Goal: Transaction & Acquisition: Purchase product/service

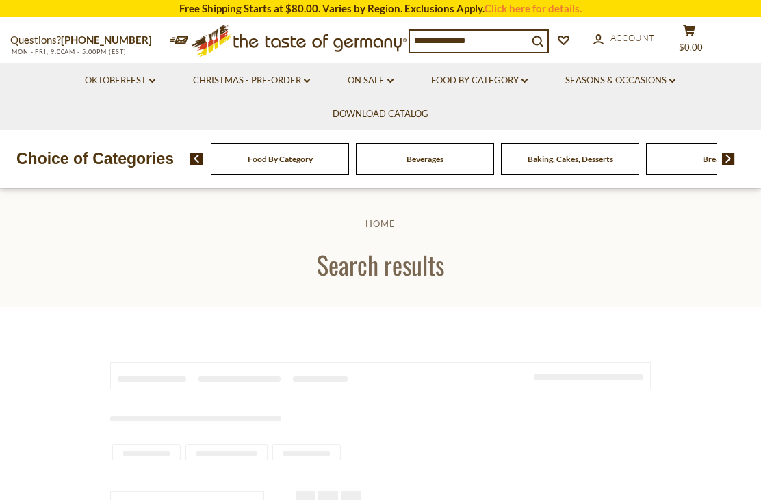
type input "*****"
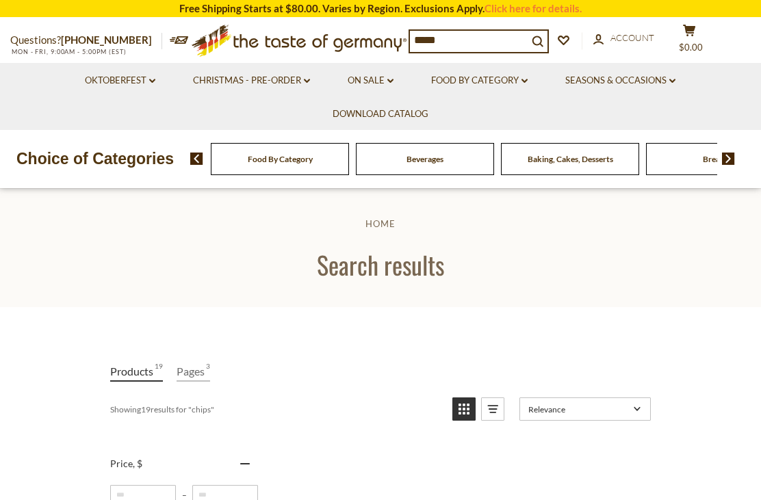
click at [507, 13] on link "Click here for details." at bounding box center [532, 8] width 97 height 12
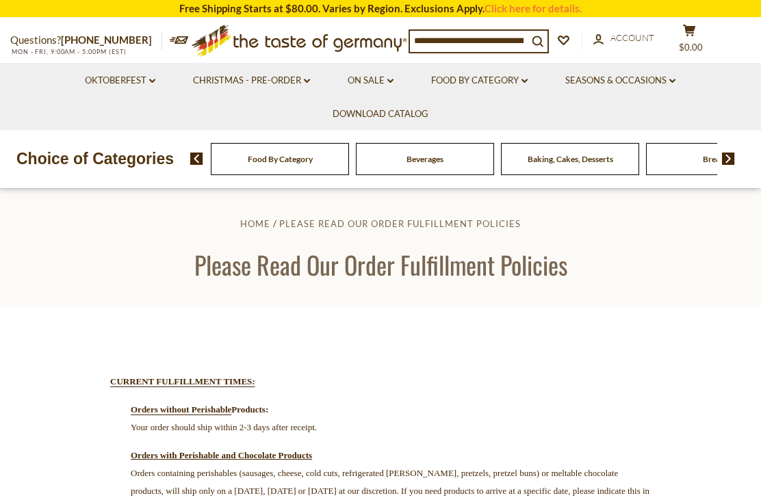
click at [85, 81] on link "Oktoberfest dropdown_arrow" at bounding box center [120, 80] width 70 height 15
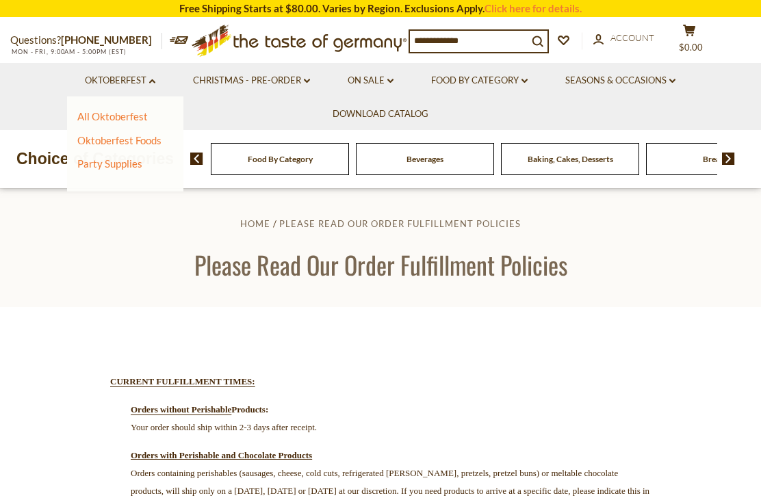
click at [75, 79] on li "Oktoberfest dropdown_arrow All Oktoberfest Oktoberfest Foods Party Supplies" at bounding box center [120, 80] width 106 height 34
click at [452, 73] on link "Food By Category dropdown_arrow" at bounding box center [479, 80] width 96 height 15
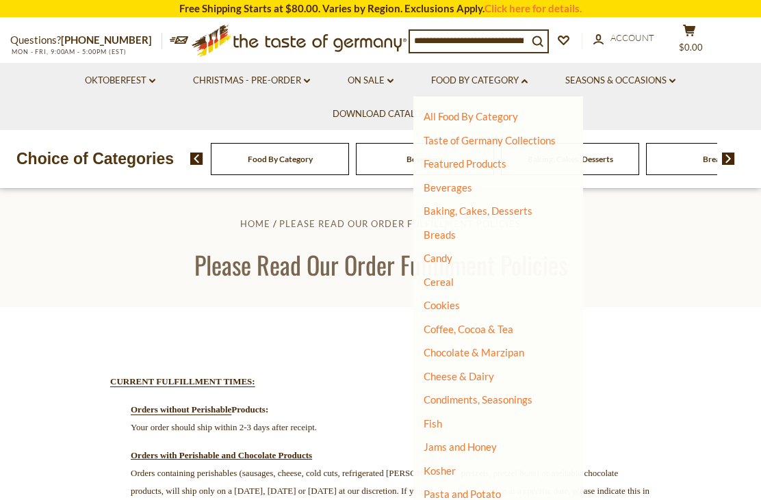
click at [236, 77] on link "Christmas - PRE-ORDER dropdown_arrow" at bounding box center [251, 80] width 117 height 15
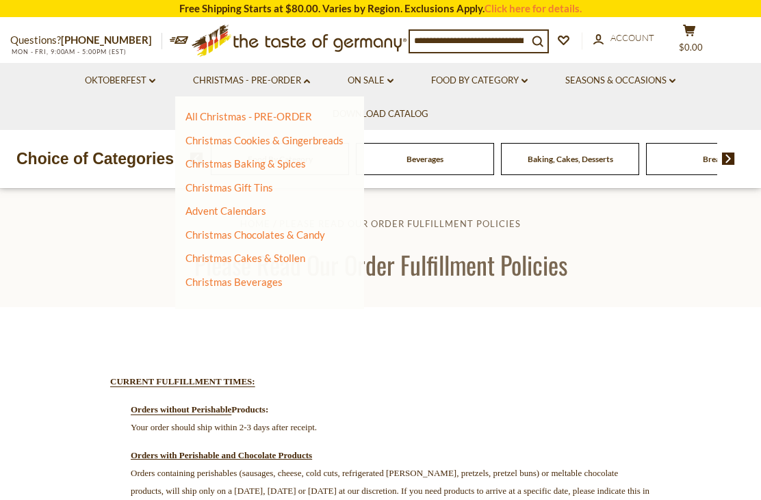
click at [389, 77] on link "On Sale dropdown_arrow" at bounding box center [371, 80] width 46 height 15
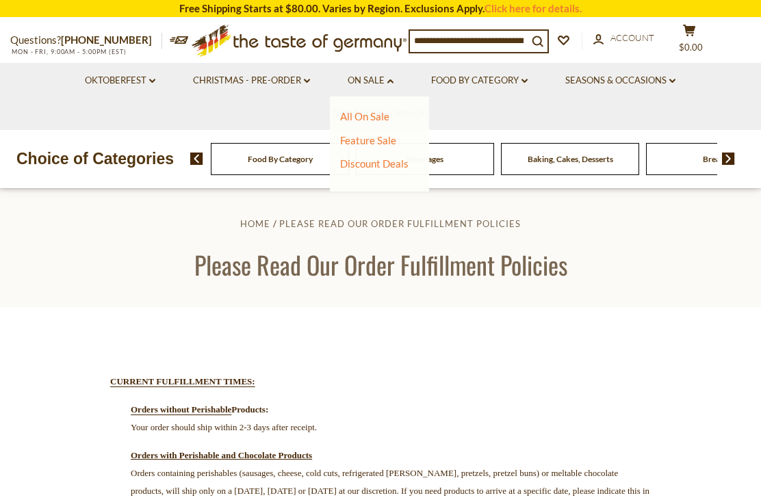
click at [334, 119] on div "All On Sale Feature Sale Discount Deals All Discount Deals After Best By" at bounding box center [379, 143] width 99 height 95
click at [359, 121] on link "All On Sale" at bounding box center [364, 116] width 49 height 12
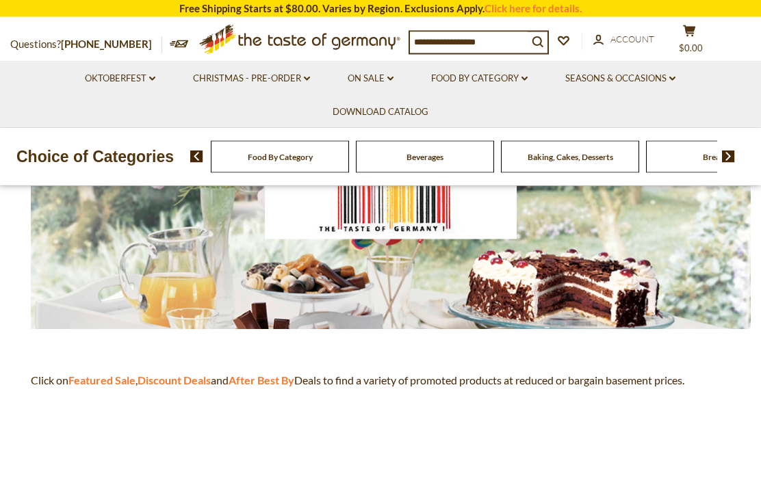
scroll to position [195, 0]
click at [446, 81] on link "Food By Category dropdown_arrow" at bounding box center [479, 78] width 96 height 15
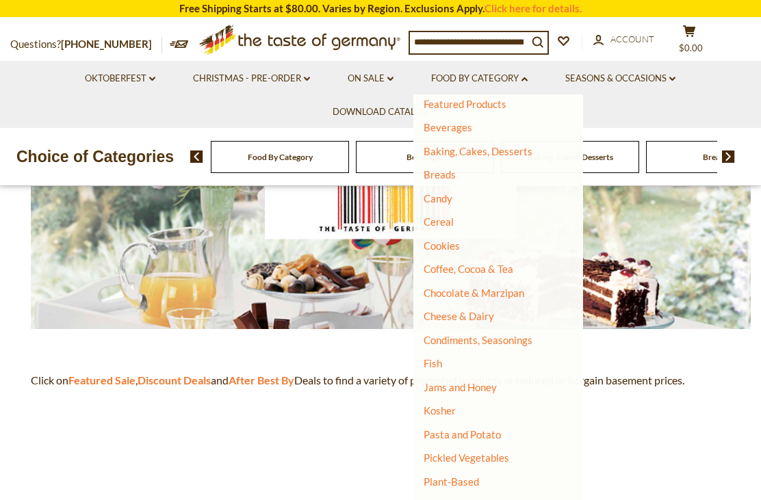
scroll to position [58, 0]
click at [506, 315] on li "Cheese & Dairy" at bounding box center [490, 316] width 132 height 14
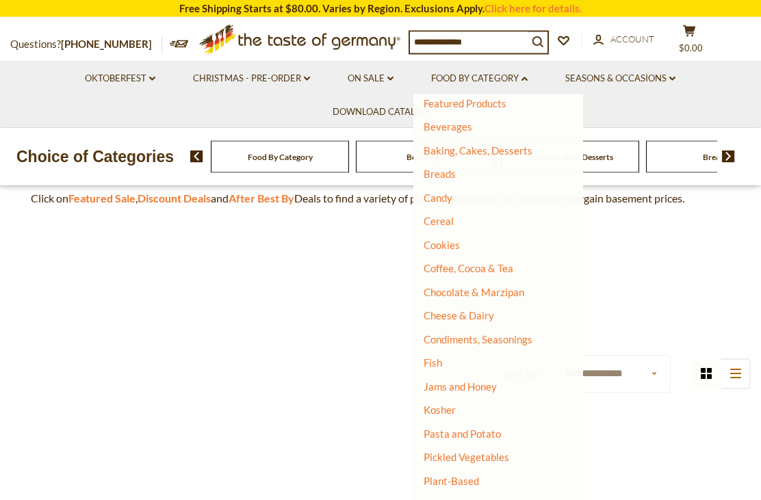
scroll to position [380, 0]
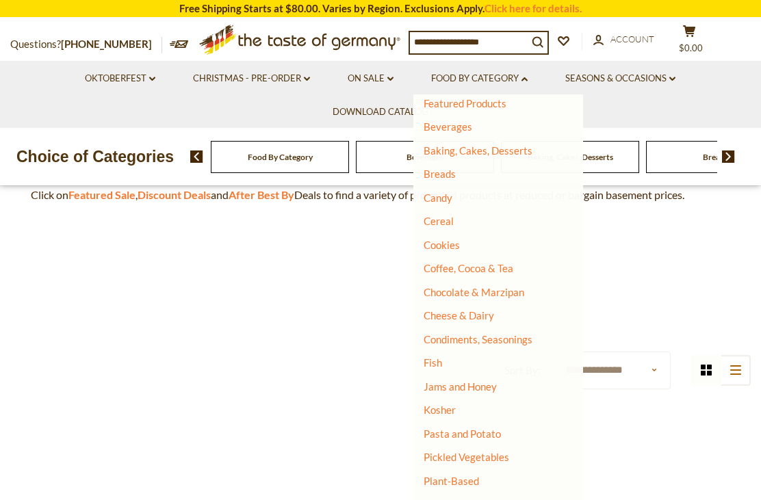
click at [60, 297] on p at bounding box center [380, 305] width 740 height 17
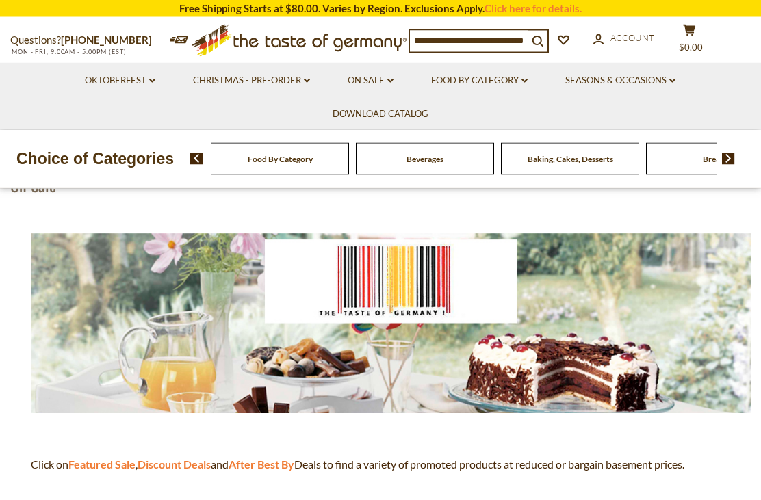
scroll to position [0, 0]
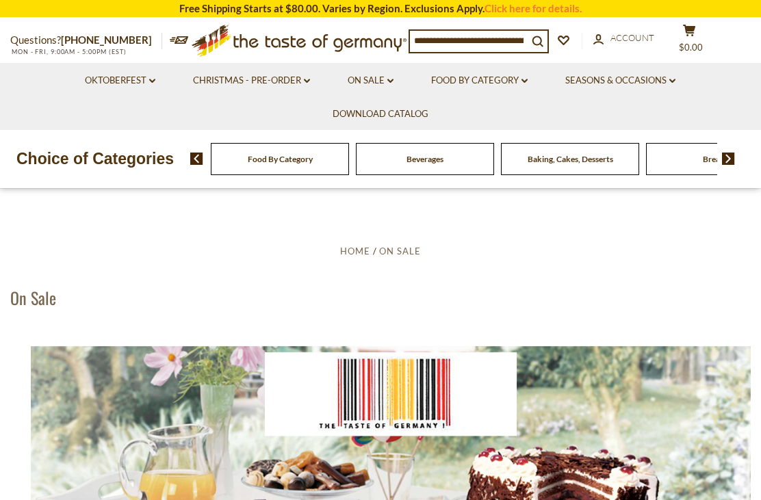
click at [368, 81] on link "On Sale dropdown_arrow" at bounding box center [371, 80] width 46 height 15
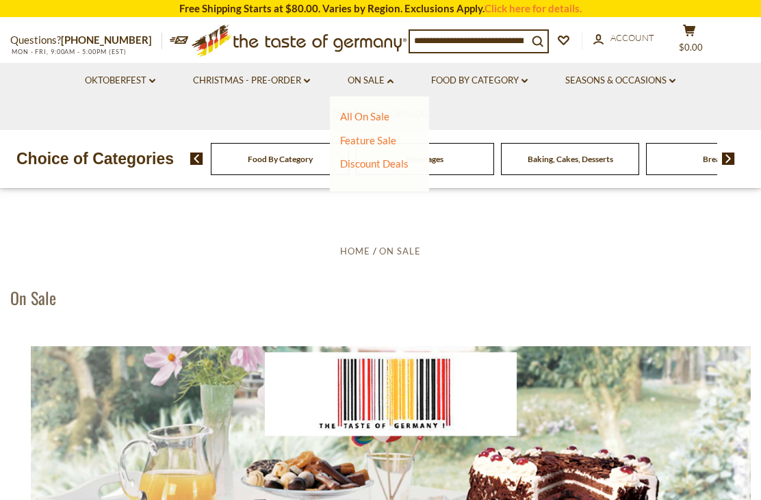
click at [342, 120] on link "All On Sale" at bounding box center [364, 116] width 49 height 12
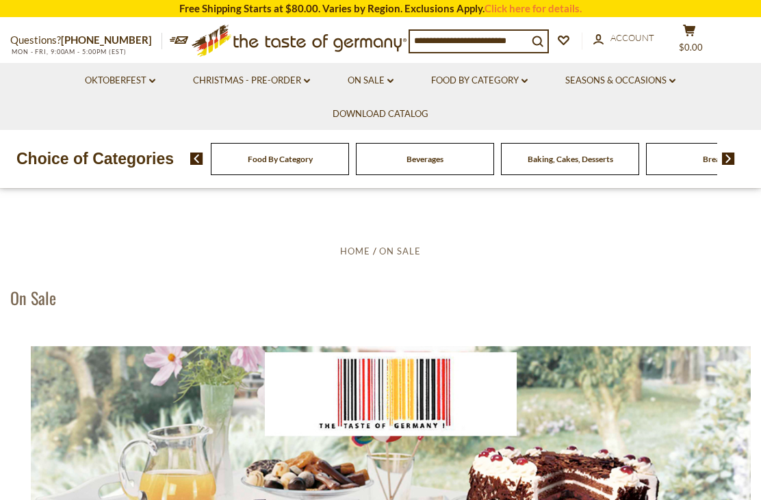
click at [569, 12] on link "Click here for details." at bounding box center [532, 8] width 97 height 12
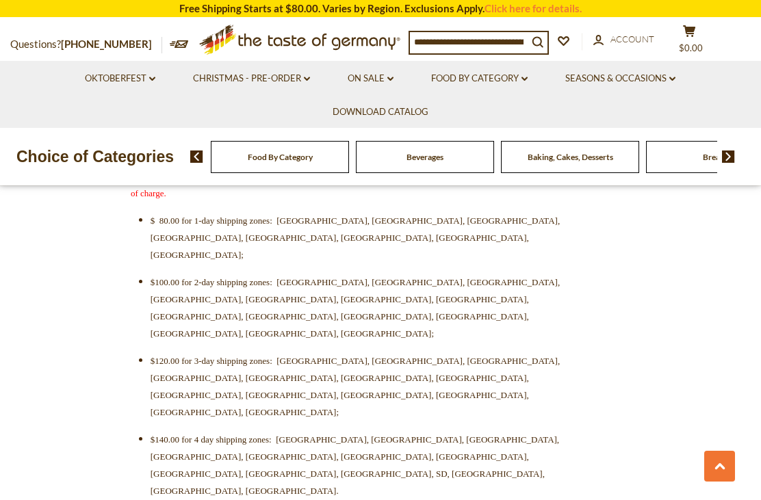
scroll to position [486, 0]
